Goal: Register for event/course

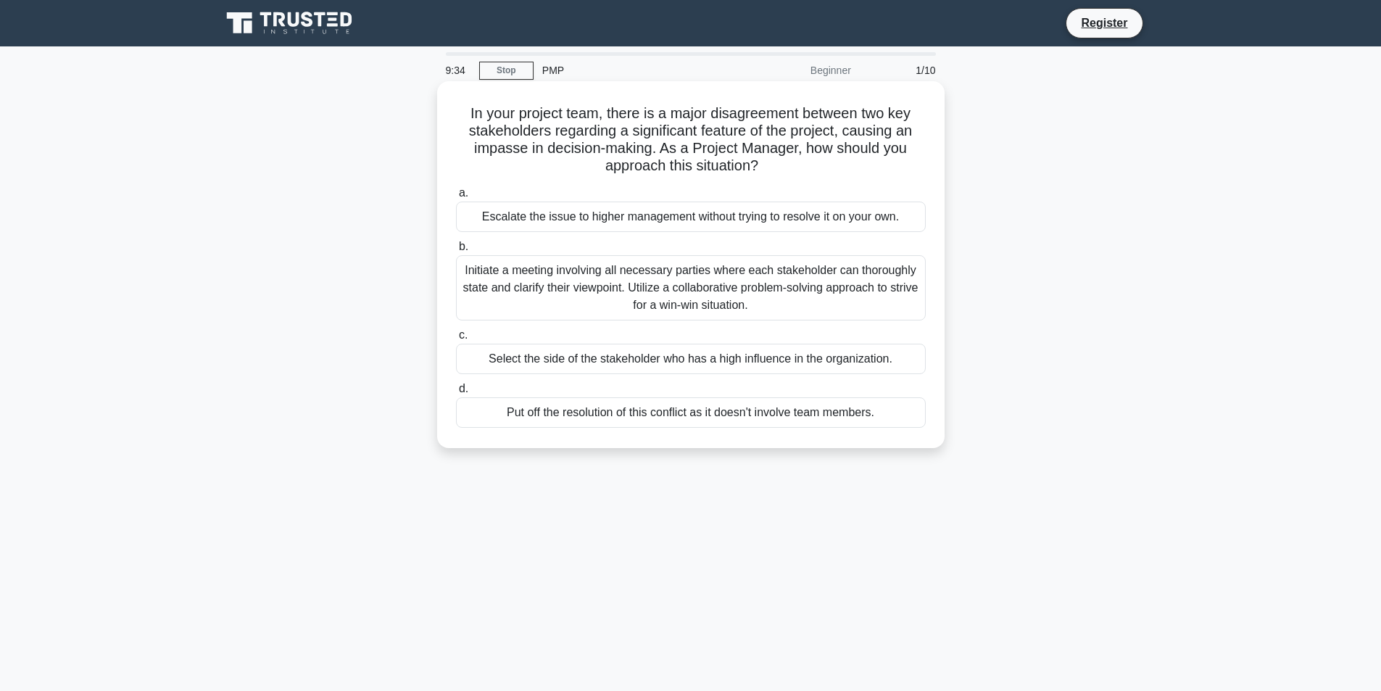
click at [517, 284] on div "Initiate a meeting involving all necessary parties where each stakeholder can t…" at bounding box center [691, 287] width 470 height 65
click at [456, 252] on input "b. Initiate a meeting involving all necessary parties where each stakeholder ca…" at bounding box center [456, 246] width 0 height 9
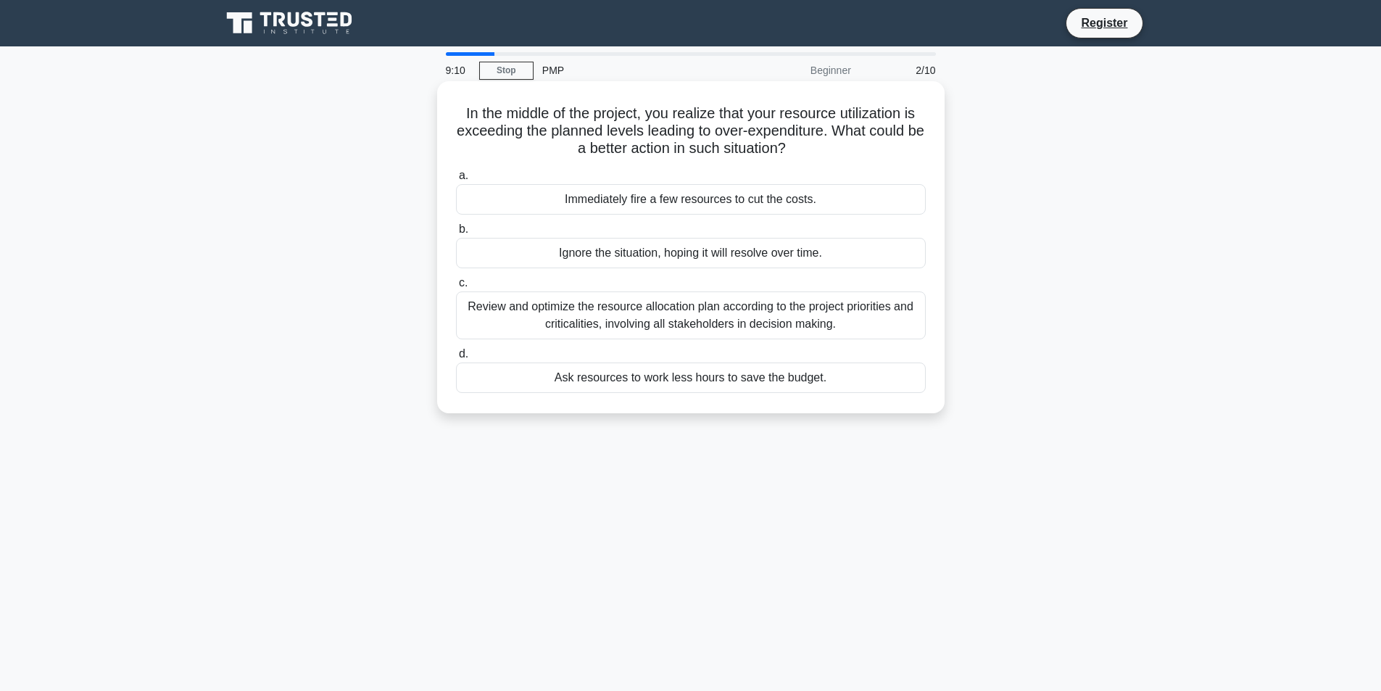
click at [519, 326] on div "Review and optimize the resource allocation plan according to the project prior…" at bounding box center [691, 315] width 470 height 48
click at [456, 288] on input "c. Review and optimize the resource allocation plan according to the project pr…" at bounding box center [456, 282] width 0 height 9
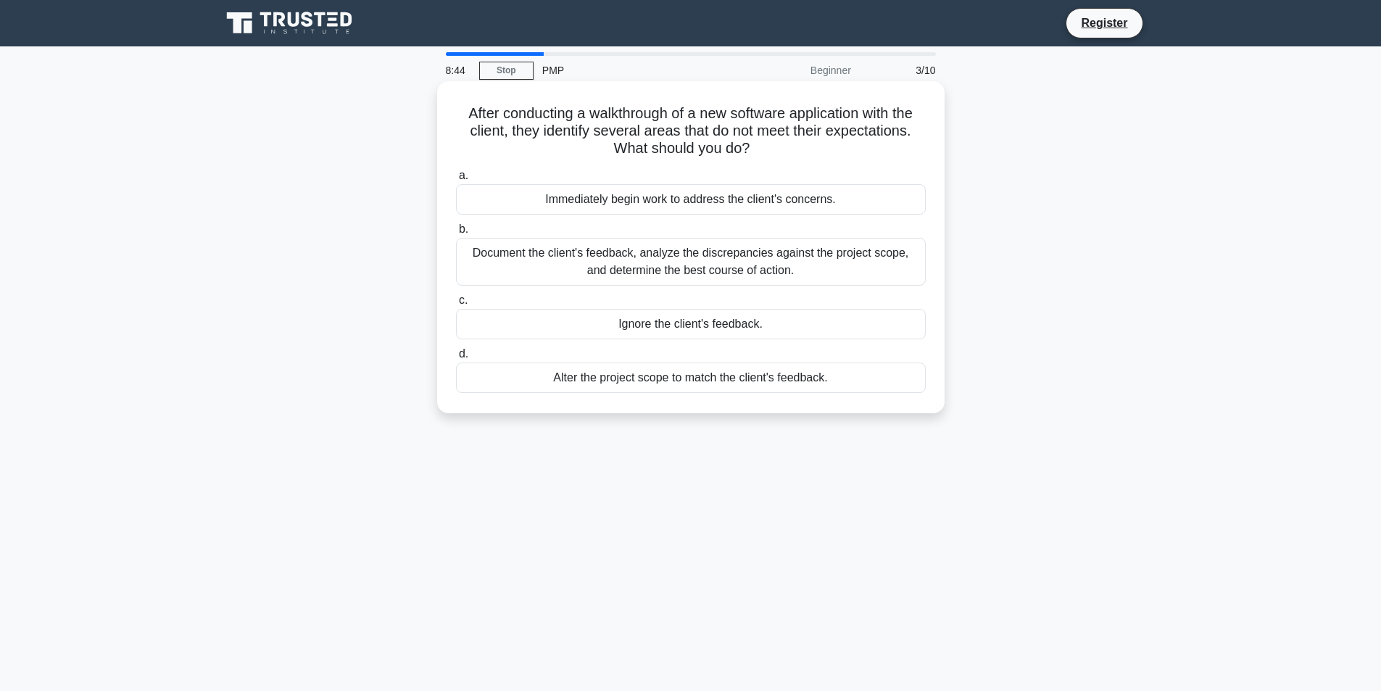
click at [557, 273] on div "Document the client's feedback, analyze the discrepancies against the project s…" at bounding box center [691, 262] width 470 height 48
click at [456, 234] on input "b. Document the client's feedback, analyze the discrepancies against the projec…" at bounding box center [456, 229] width 0 height 9
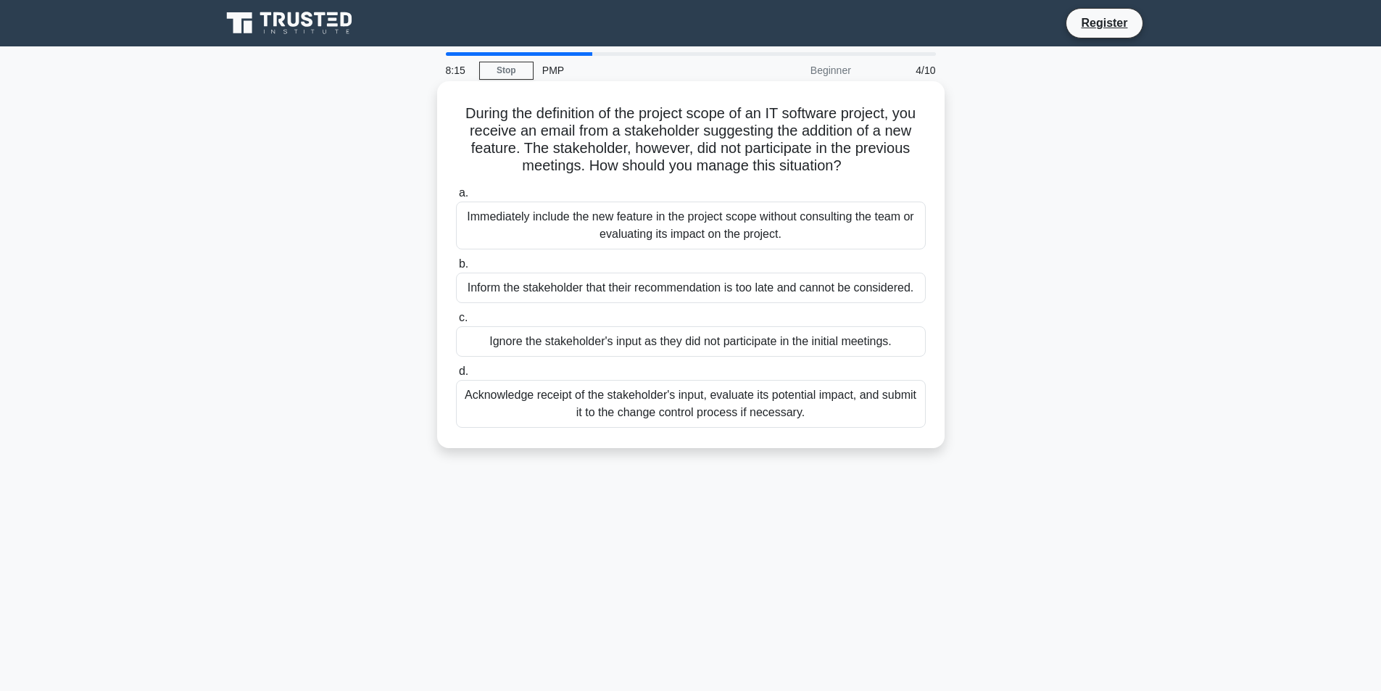
click at [528, 414] on div "Acknowledge receipt of the stakeholder's input, evaluate its potential impact, …" at bounding box center [691, 404] width 470 height 48
click at [456, 376] on input "d. Acknowledge receipt of the stakeholder's input, evaluate its potential impac…" at bounding box center [456, 371] width 0 height 9
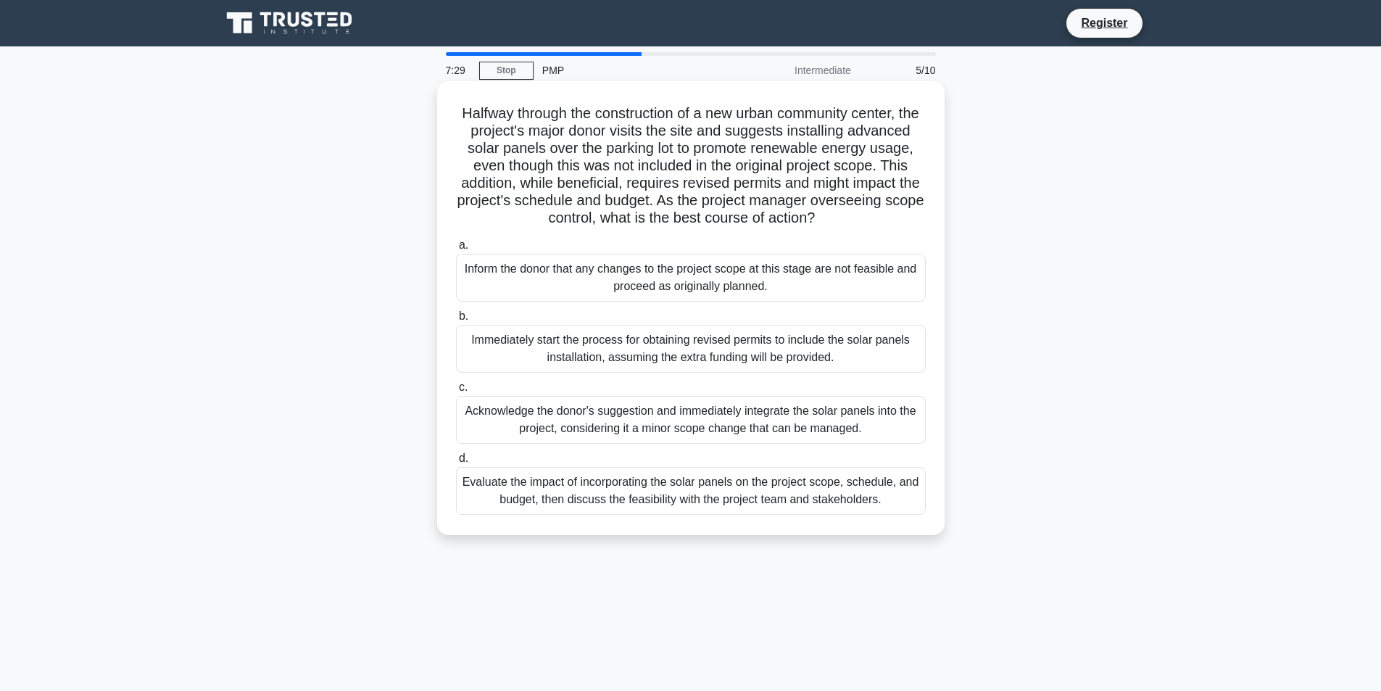
click at [698, 507] on div "Evaluate the impact of incorporating the solar panels on the project scope, sch…" at bounding box center [691, 491] width 470 height 48
click at [456, 463] on input "d. Evaluate the impact of incorporating the solar panels on the project scope, …" at bounding box center [456, 458] width 0 height 9
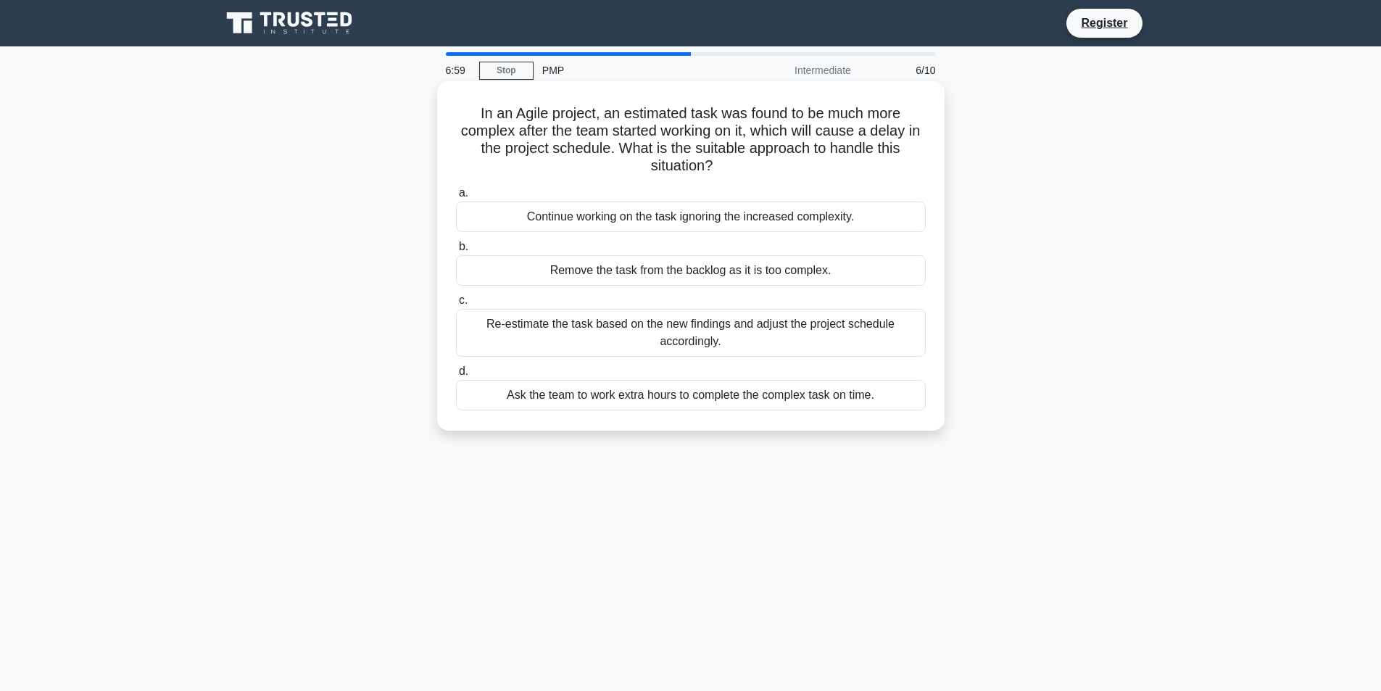
click at [789, 397] on div "Ask the team to work extra hours to complete the complex task on time." at bounding box center [691, 395] width 470 height 30
click at [456, 376] on input "d. Ask the team to work extra hours to complete the complex task on time." at bounding box center [456, 371] width 0 height 9
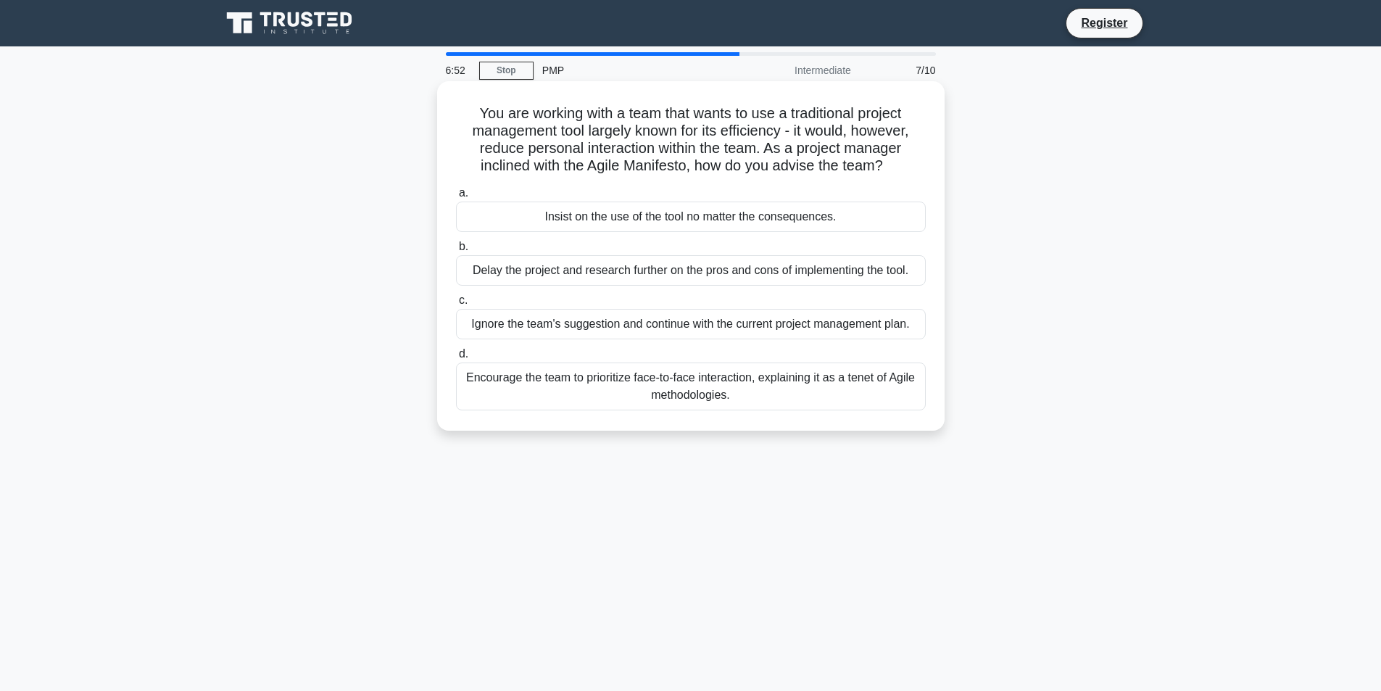
click at [550, 394] on div "Encourage the team to prioritize face-to-face interaction, explaining it as a t…" at bounding box center [691, 386] width 470 height 48
click at [456, 359] on input "d. Encourage the team to prioritize face-to-face interaction, explaining it as …" at bounding box center [456, 353] width 0 height 9
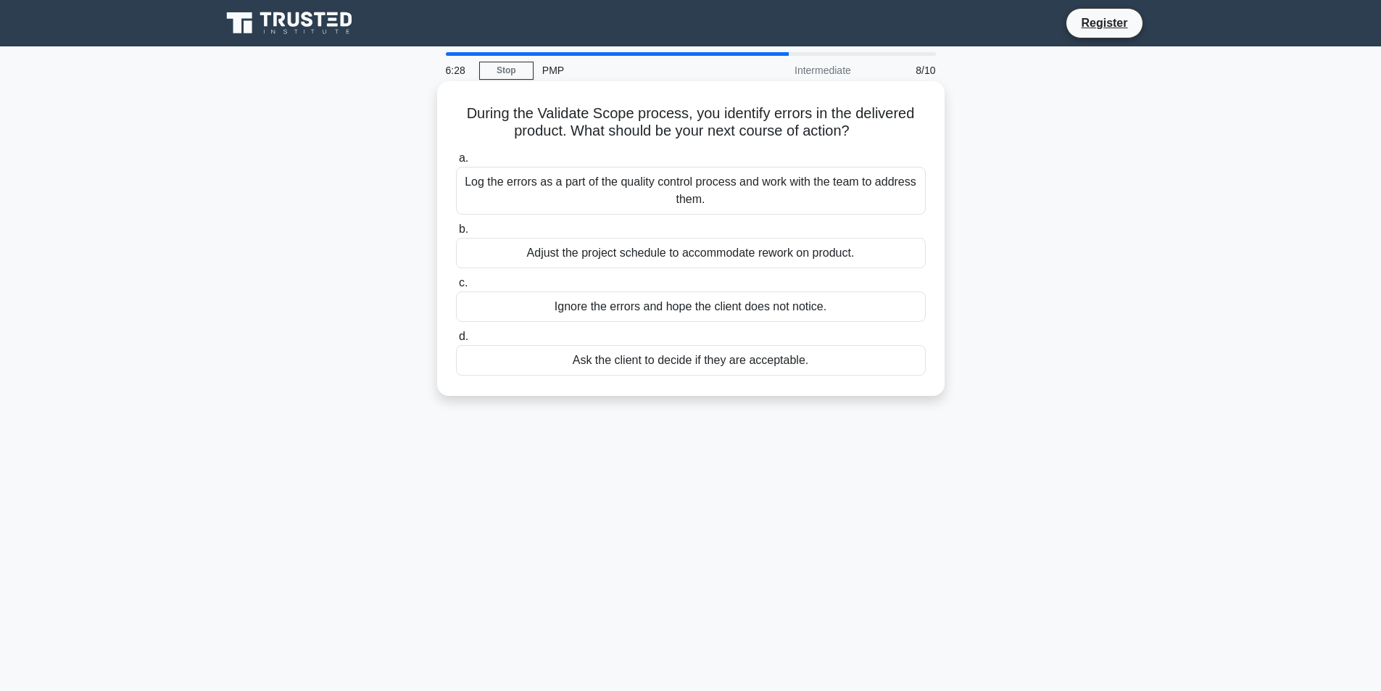
click at [628, 191] on div "Log the errors as a part of the quality control process and work with the team …" at bounding box center [691, 191] width 470 height 48
click at [456, 163] on input "a. Log the errors as a part of the quality control process and work with the te…" at bounding box center [456, 158] width 0 height 9
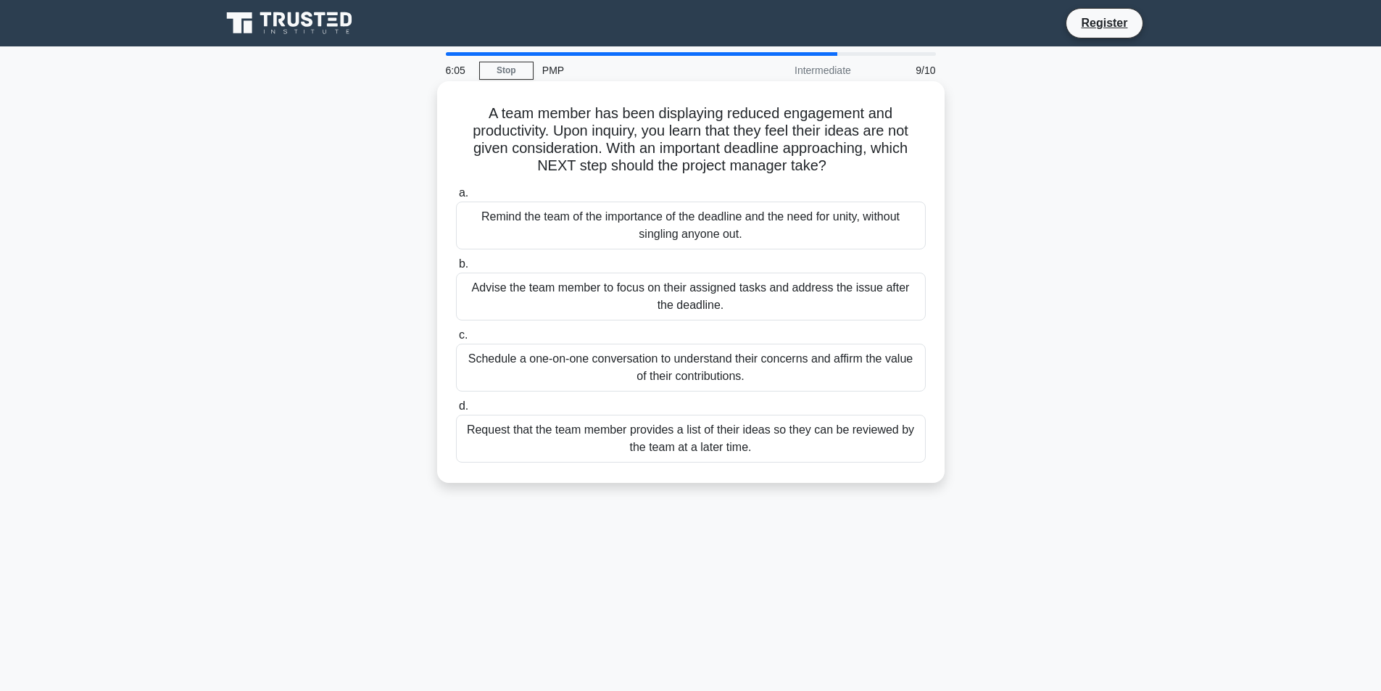
click at [588, 367] on div "Schedule a one-on-one conversation to understand their concerns and affirm the …" at bounding box center [691, 368] width 470 height 48
click at [456, 340] on input "c. Schedule a one-on-one conversation to understand their concerns and affirm t…" at bounding box center [456, 335] width 0 height 9
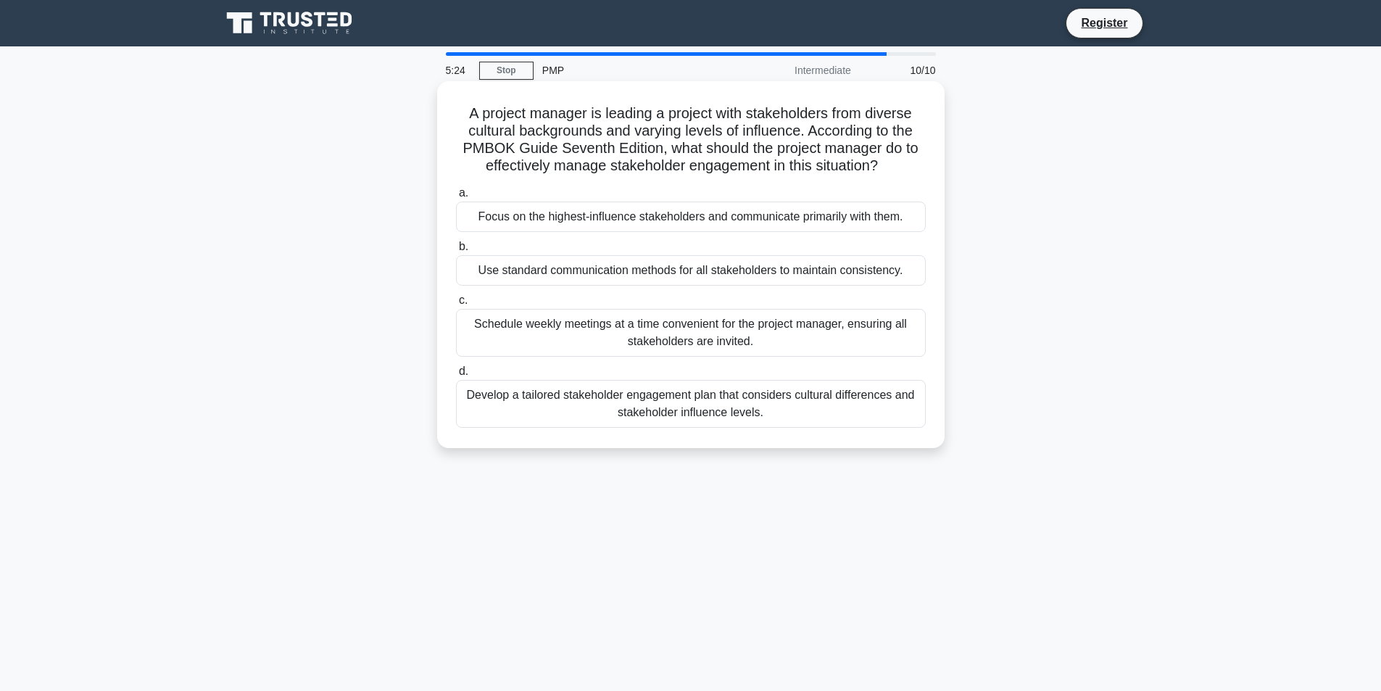
click at [641, 269] on div "Use standard communication methods for all stakeholders to maintain consistency." at bounding box center [691, 270] width 470 height 30
click at [456, 252] on input "b. Use standard communication methods for all stakeholders to maintain consiste…" at bounding box center [456, 246] width 0 height 9
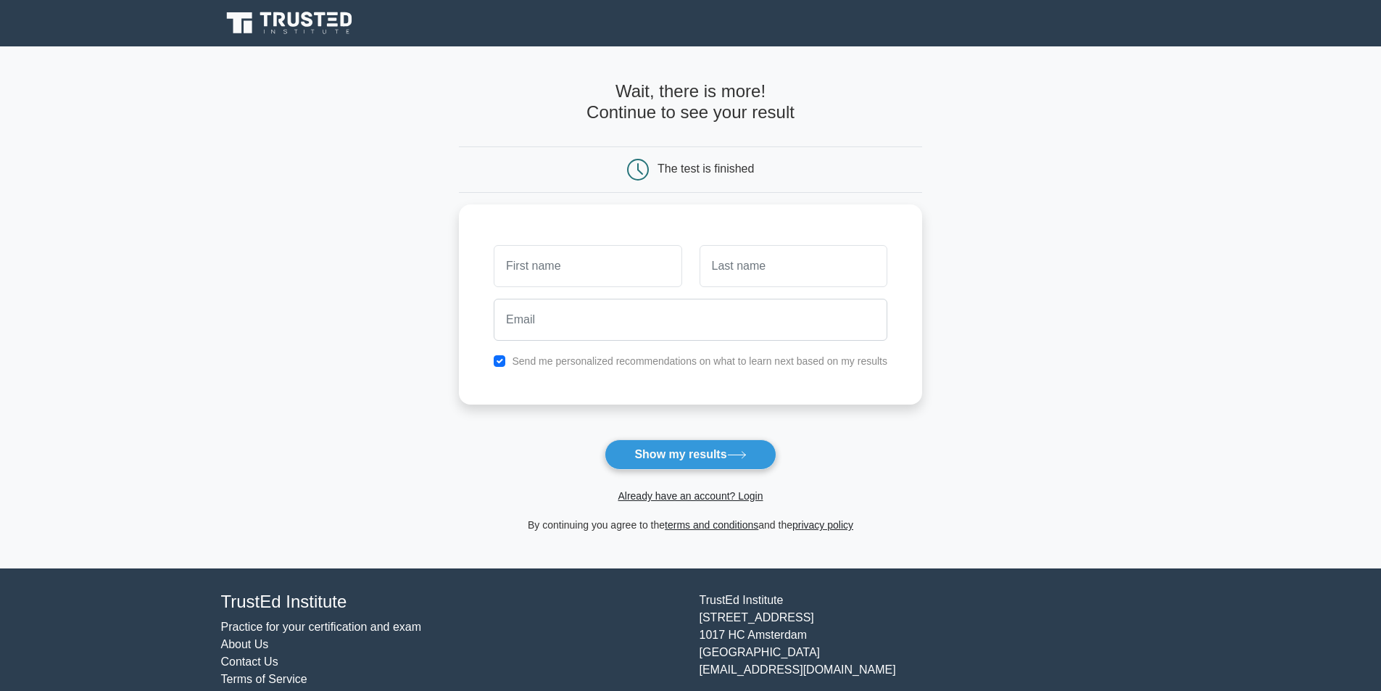
click at [641, 269] on input "text" at bounding box center [588, 266] width 188 height 42
click at [633, 261] on input "text" at bounding box center [588, 262] width 188 height 42
type input "adul"
click at [742, 275] on input "text" at bounding box center [793, 262] width 188 height 42
type input "[PERSON_NAME]"
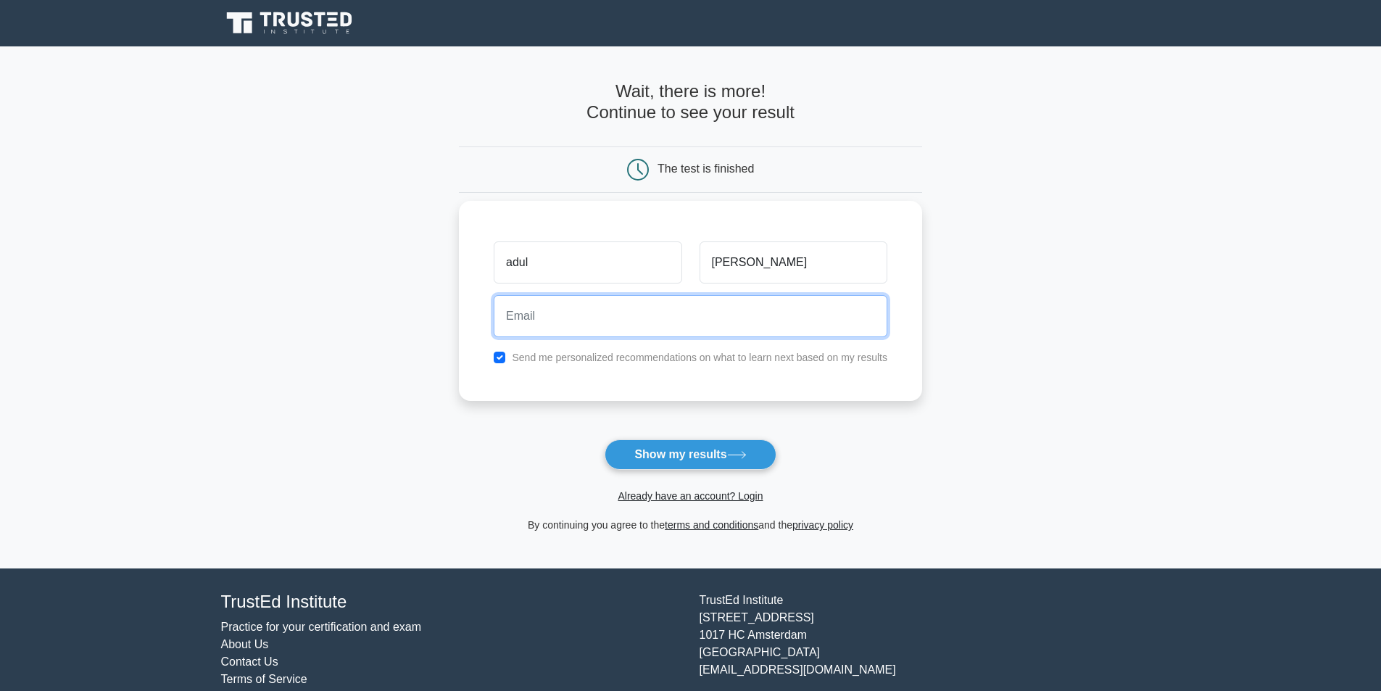
click at [747, 319] on input "email" at bounding box center [691, 316] width 394 height 42
type input "[EMAIL_ADDRESS][DOMAIN_NAME]"
click at [604, 439] on button "Show my results" at bounding box center [689, 454] width 171 height 30
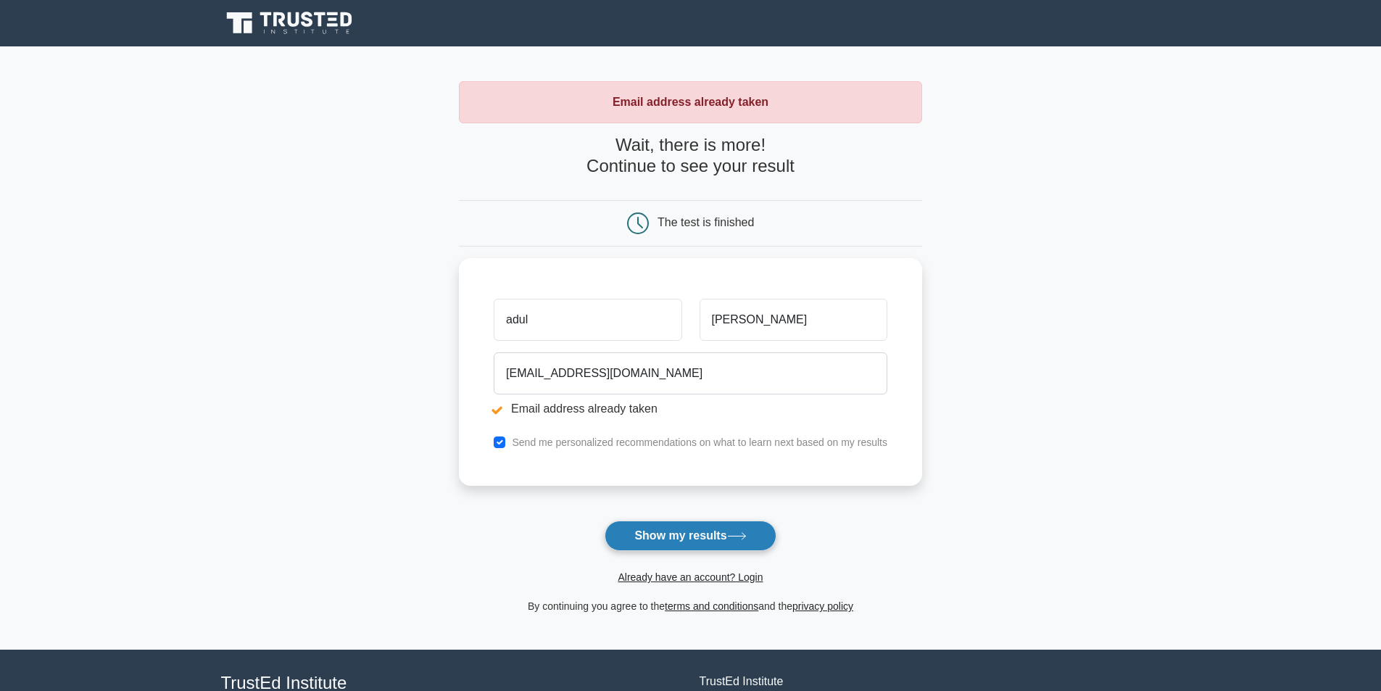
click at [647, 532] on button "Show my results" at bounding box center [689, 535] width 171 height 30
click at [515, 312] on input "adul" at bounding box center [588, 316] width 188 height 42
type input "[PERSON_NAME]"
click at [676, 531] on button "Show my results" at bounding box center [689, 535] width 171 height 30
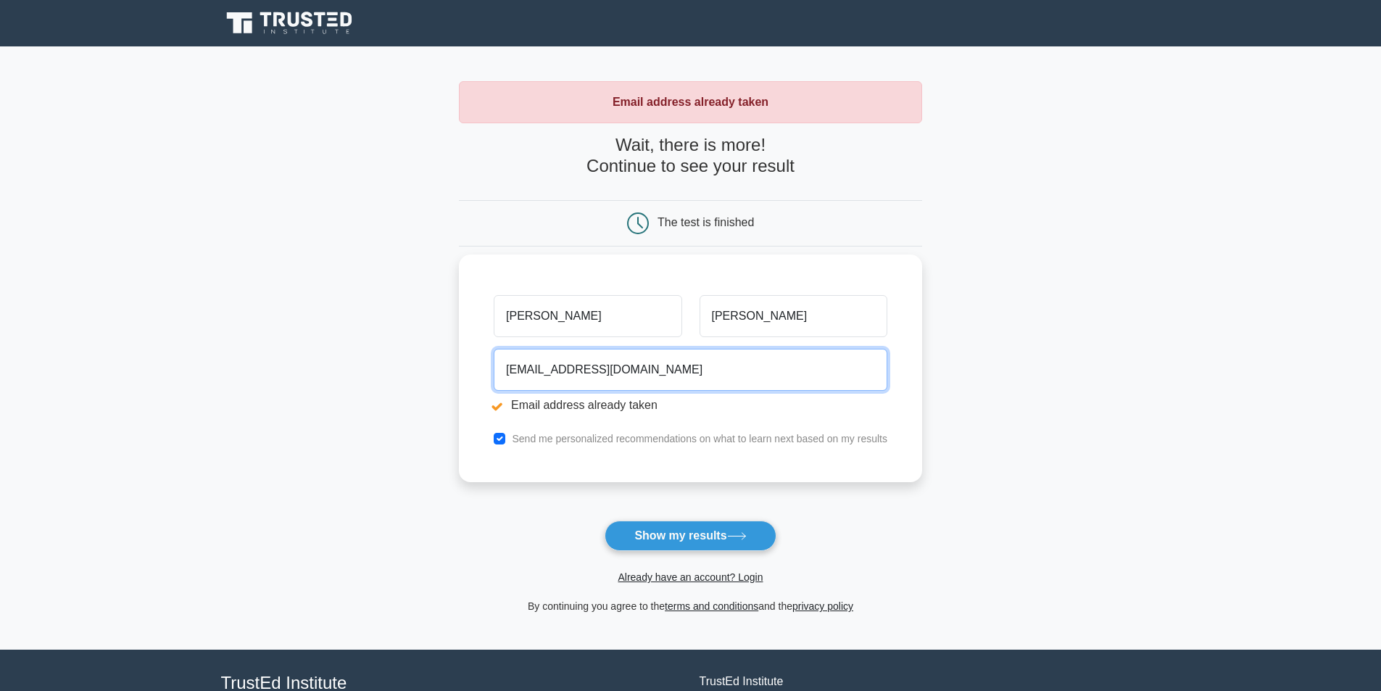
click at [668, 373] on input "asuburmohammed@gmail.com" at bounding box center [691, 370] width 394 height 42
drag, startPoint x: 674, startPoint y: 371, endPoint x: 416, endPoint y: 383, distance: 258.3
click at [416, 383] on main "Email address already taken Wait, there is more! Continue to see your result Th…" at bounding box center [690, 347] width 1381 height 603
type input "abdulsubur@gmail.com"
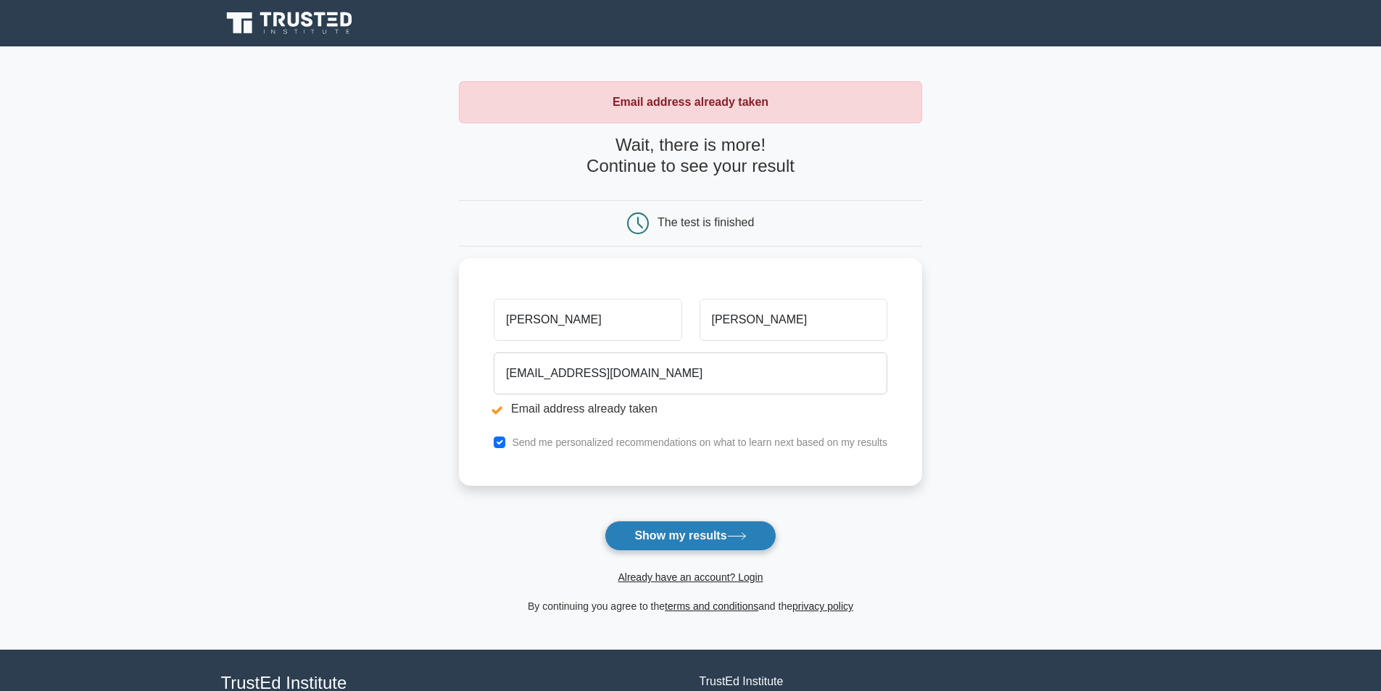
click at [631, 536] on button "Show my results" at bounding box center [689, 535] width 171 height 30
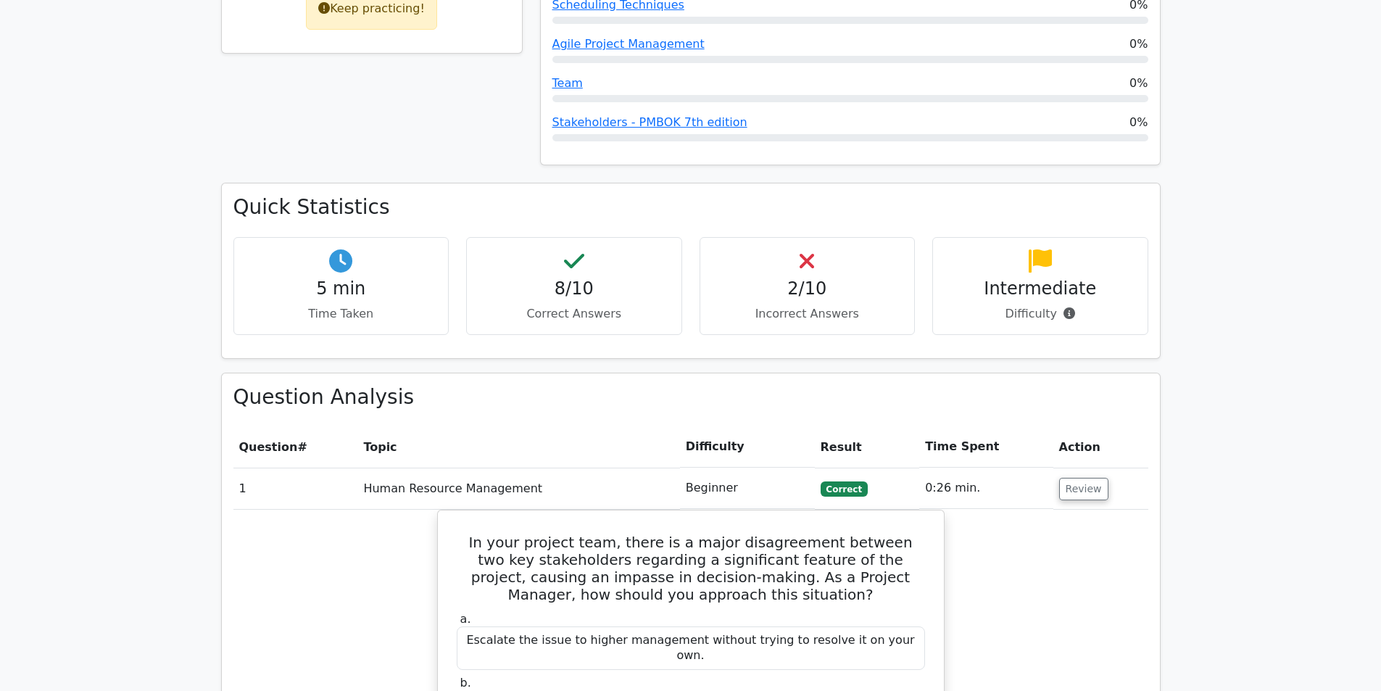
scroll to position [797, 0]
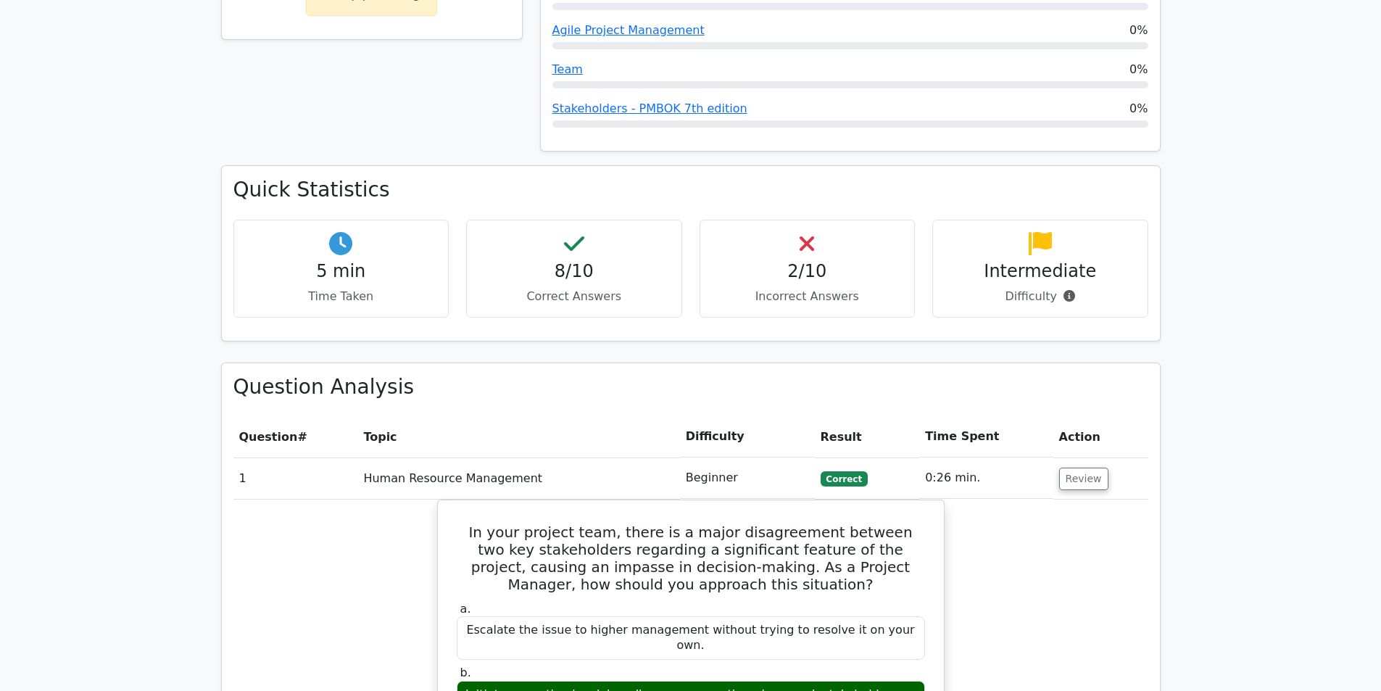
click at [808, 261] on h4 "2/10" at bounding box center [807, 271] width 191 height 21
click at [625, 261] on h4 "8/10" at bounding box center [573, 271] width 191 height 21
click at [589, 261] on h4 "8/10" at bounding box center [573, 271] width 191 height 21
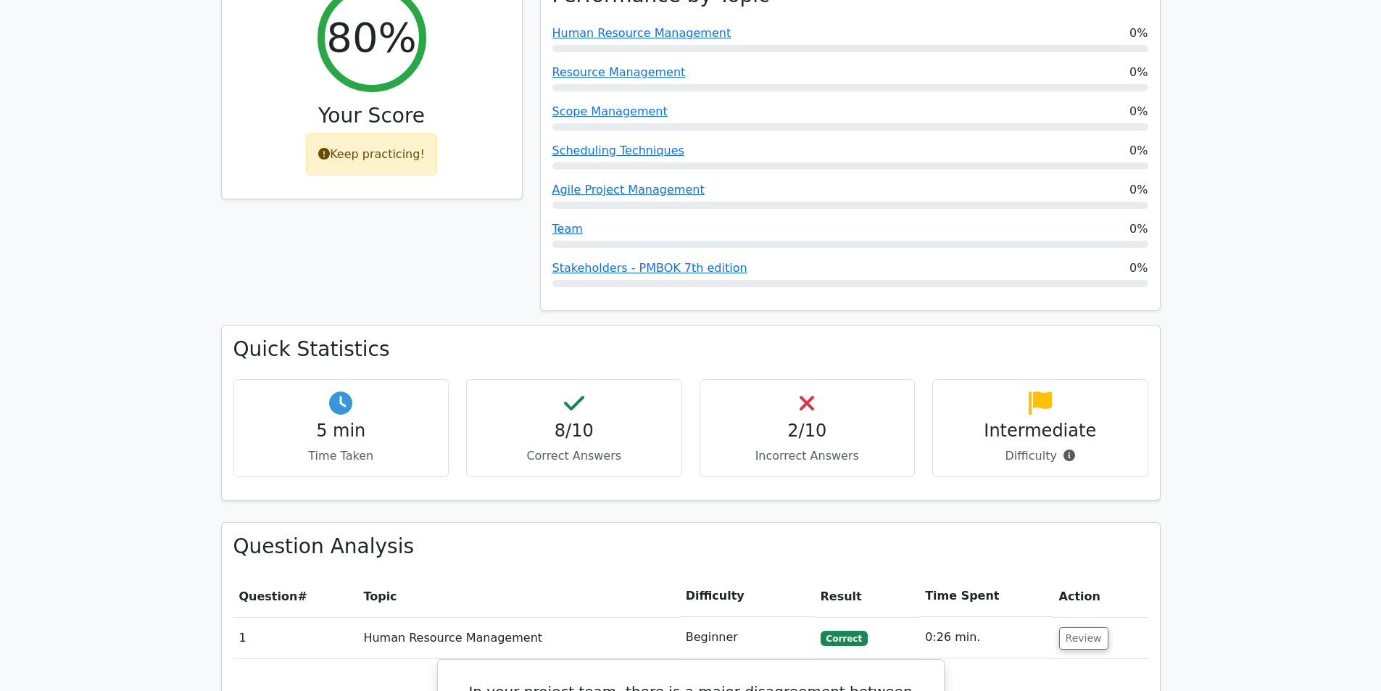
scroll to position [725, 0]
